Goal: Information Seeking & Learning: Learn about a topic

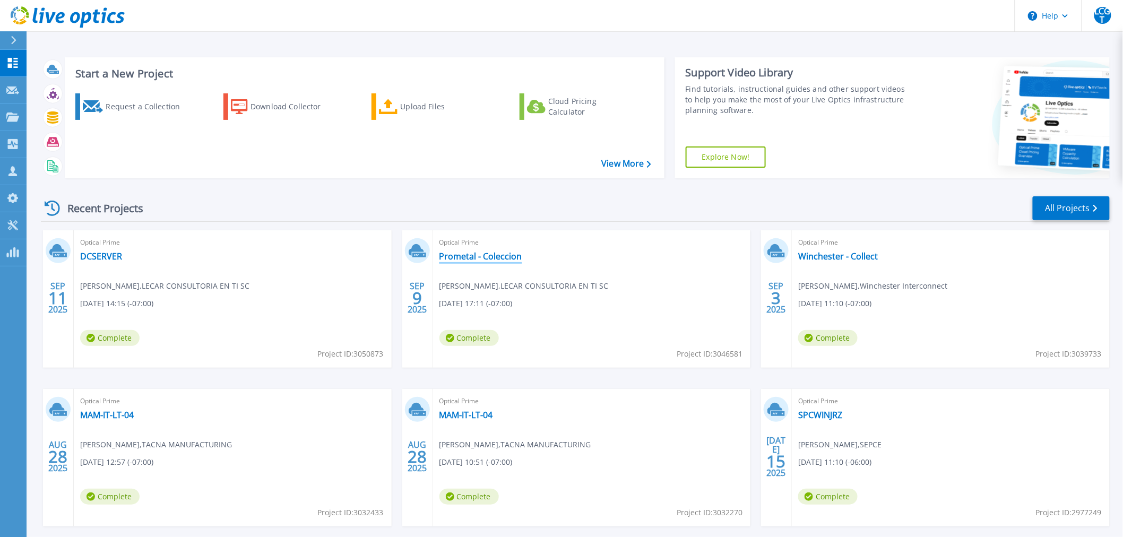
click at [480, 258] on link "Prometal - Coleccion" at bounding box center [480, 256] width 83 height 11
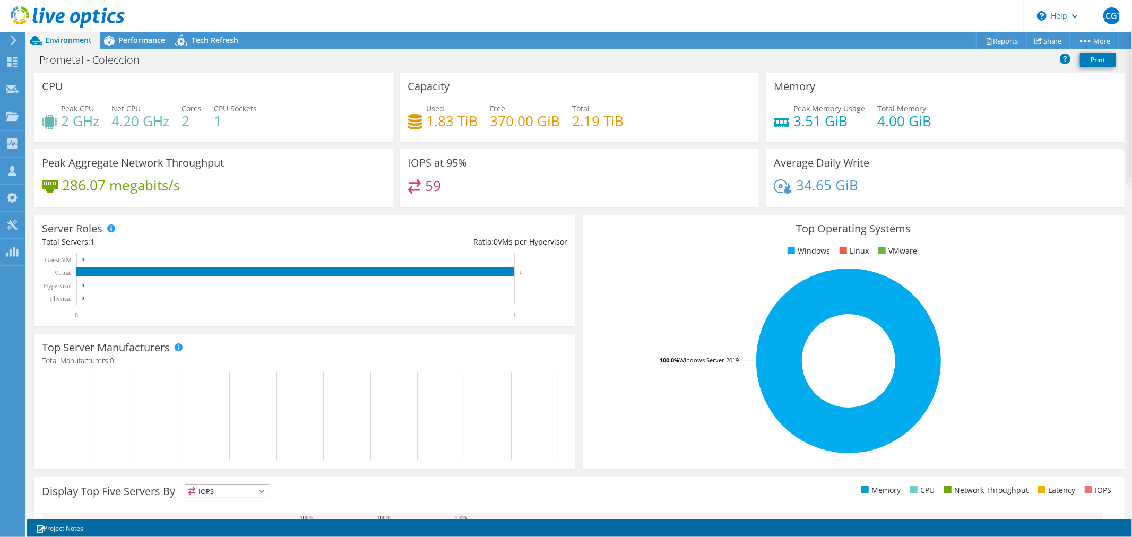
click at [28, 15] on icon at bounding box center [68, 17] width 114 height 22
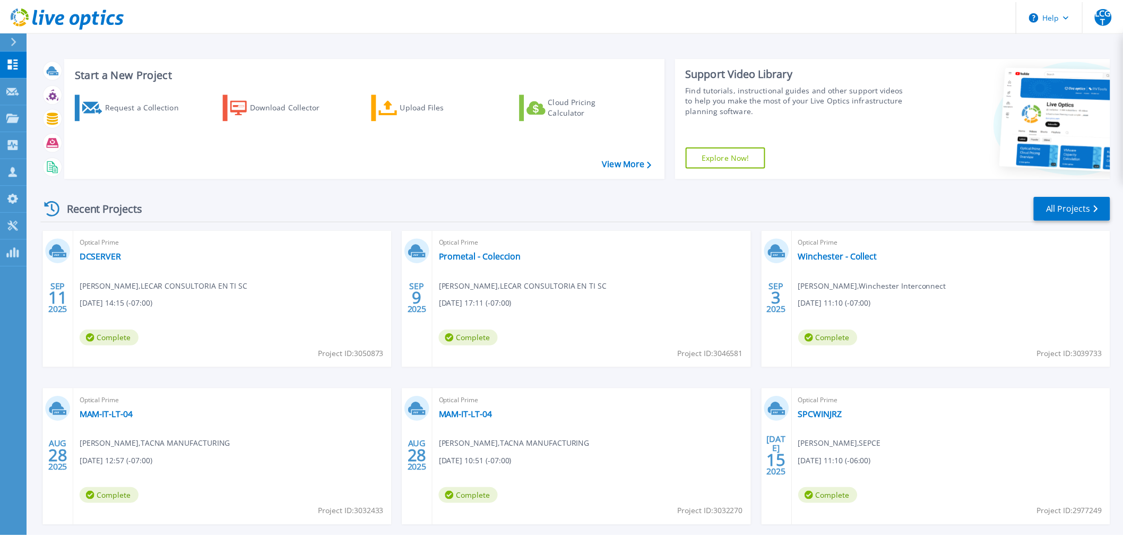
scroll to position [51, 0]
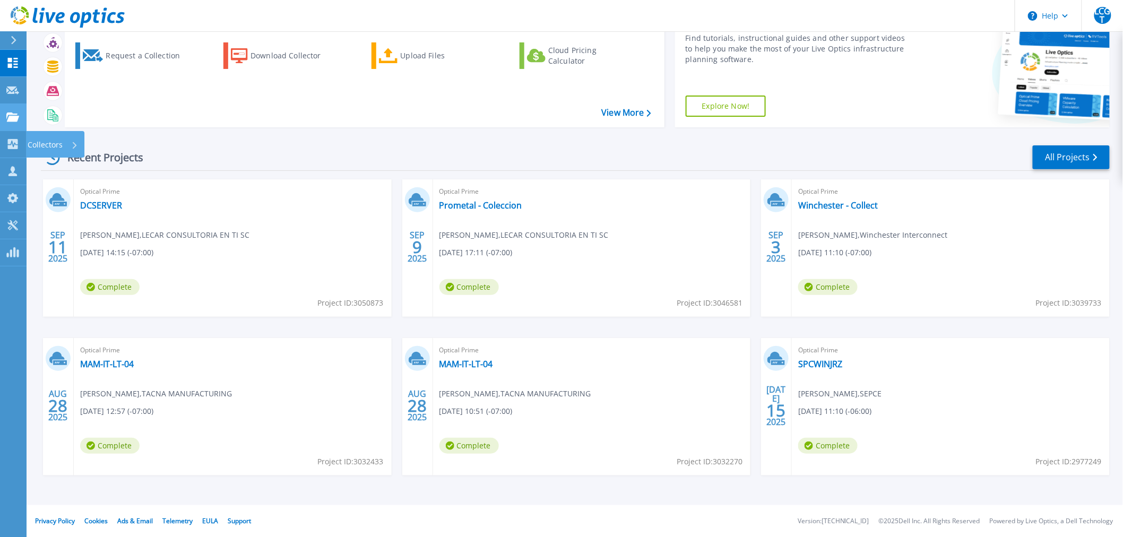
click at [11, 115] on icon at bounding box center [12, 117] width 13 height 9
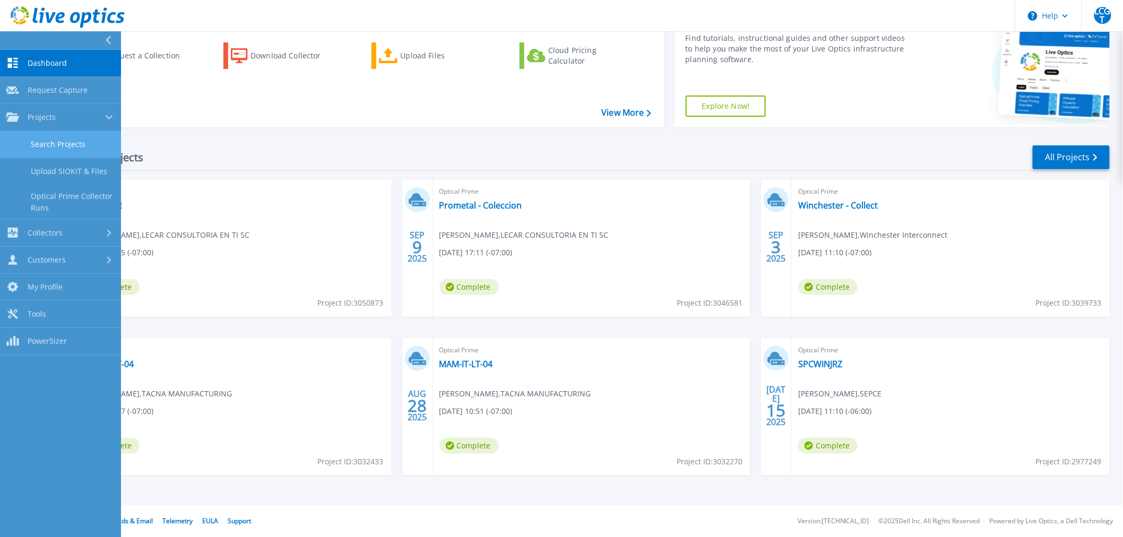
click at [51, 145] on link "Search Projects" at bounding box center [60, 144] width 121 height 27
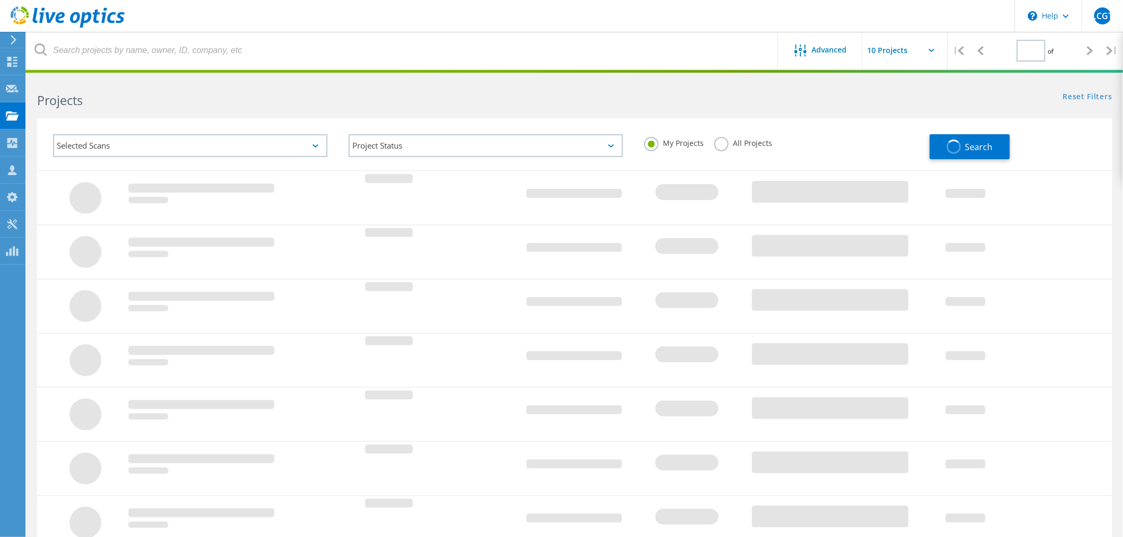
type input "1"
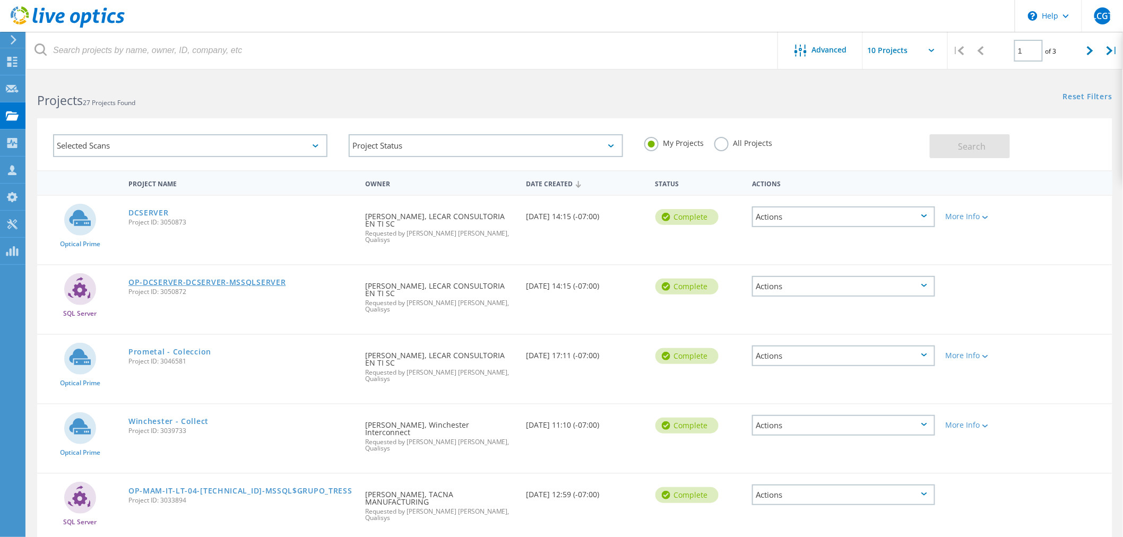
click at [184, 279] on link "OP-DCSERVER-DCSERVER-MSSQLSERVER" at bounding box center [206, 282] width 157 height 7
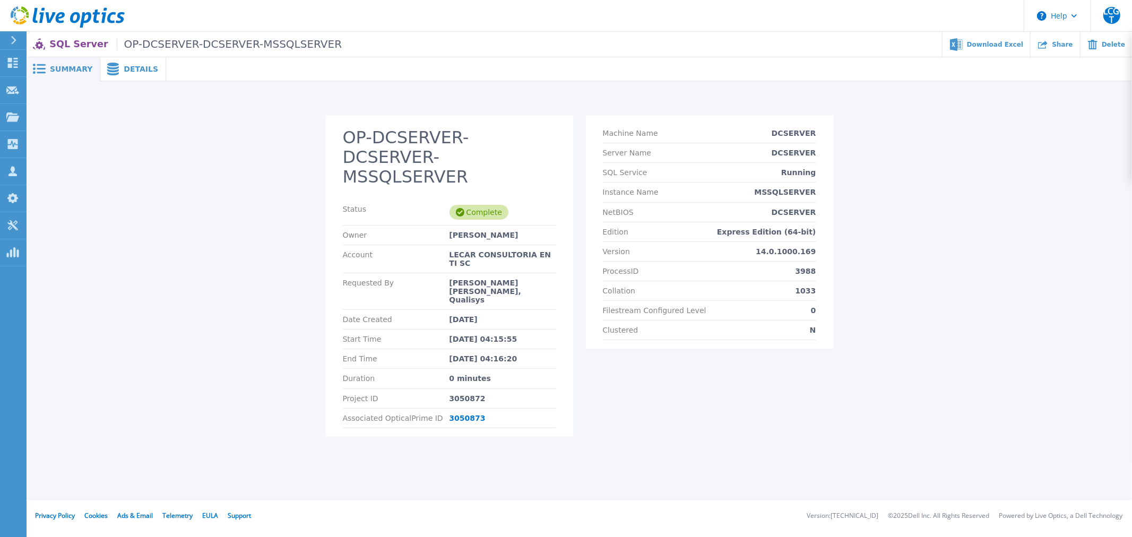
click at [126, 71] on span "Details" at bounding box center [141, 68] width 34 height 7
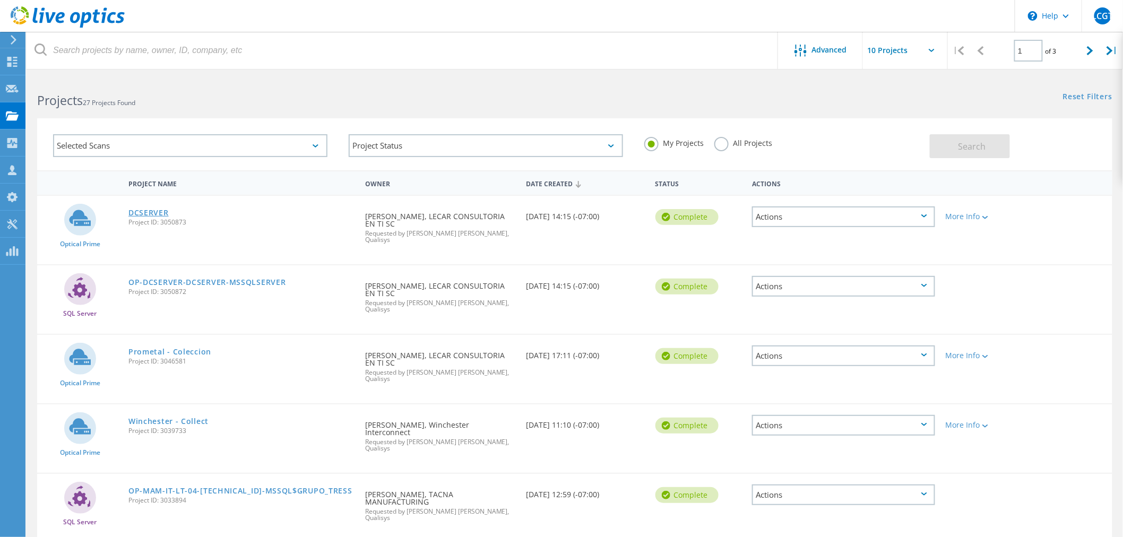
click at [148, 209] on link "DCSERVER" at bounding box center [148, 212] width 40 height 7
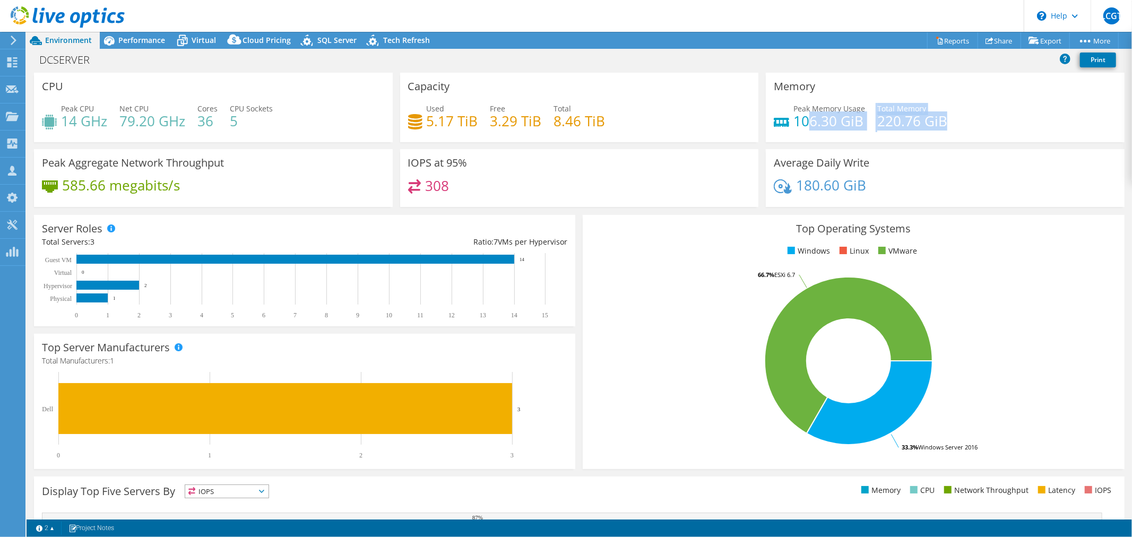
drag, startPoint x: 839, startPoint y: 127, endPoint x: 912, endPoint y: 82, distance: 86.0
click at [955, 133] on div "Peak Memory Usage 106.30 GiB Total Memory 220.76 GiB" at bounding box center [945, 120] width 343 height 34
